Goal: Navigation & Orientation: Find specific page/section

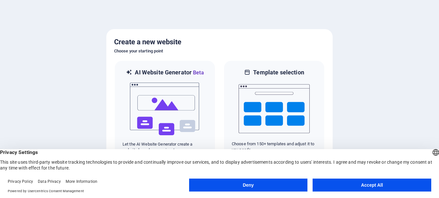
click at [373, 185] on button "Accept All" at bounding box center [371, 184] width 119 height 13
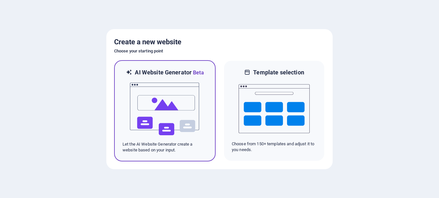
click at [166, 103] on img at bounding box center [164, 109] width 71 height 65
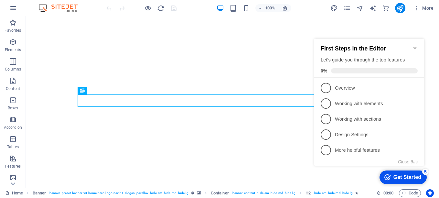
click at [415, 45] on icon "Minimize checklist" at bounding box center [414, 47] width 5 height 5
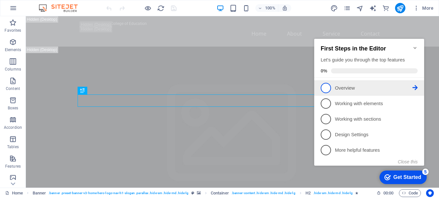
click at [326, 87] on span "1" at bounding box center [325, 88] width 10 height 10
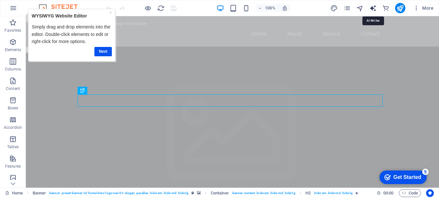
select select "English"
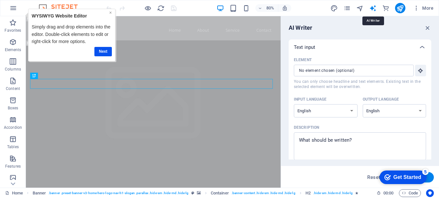
click at [110, 12] on link "×" at bounding box center [110, 12] width 3 height 5
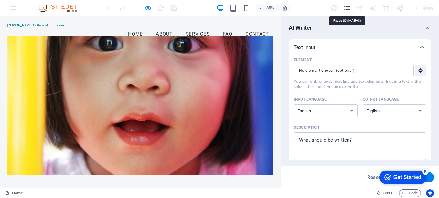
click at [348, 7] on icon "pages" at bounding box center [346, 8] width 7 height 7
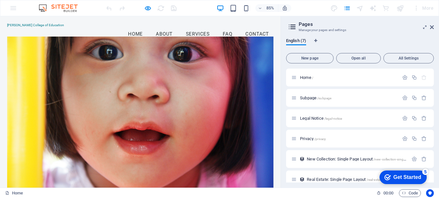
click at [0, 0] on div at bounding box center [0, 0] width 0 height 0
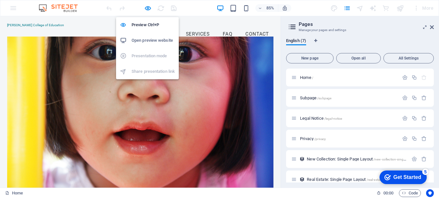
click at [0, 0] on h6 "Open preview website" at bounding box center [0, 0] width 0 height 0
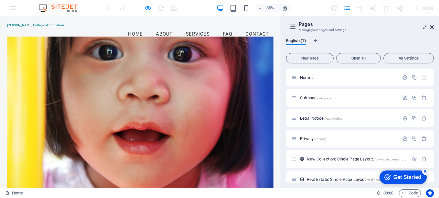
click at [0, 0] on icon at bounding box center [0, 0] width 0 height 0
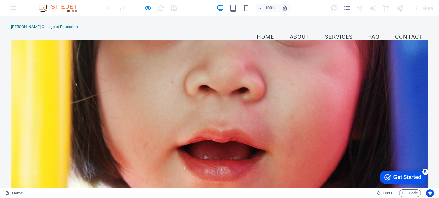
click at [0, 0] on img at bounding box center [0, 0] width 0 height 0
click at [0, 0] on icon "button" at bounding box center [0, 0] width 0 height 0
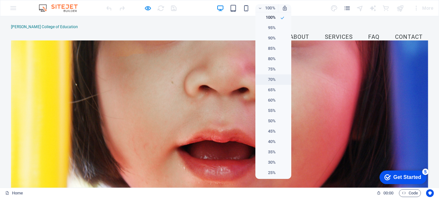
click at [270, 78] on h6 "70%" at bounding box center [267, 80] width 16 height 8
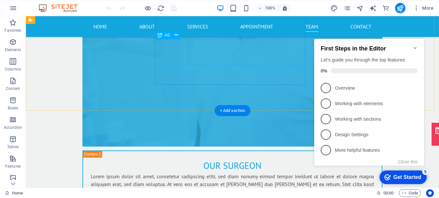
scroll to position [2682, 0]
